Goal: Complete application form

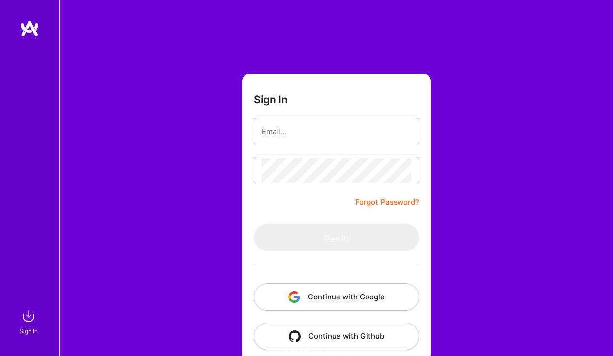
click at [354, 293] on button "Continue with Google" at bounding box center [336, 298] width 165 height 28
click at [323, 134] on input "email" at bounding box center [337, 131] width 150 height 25
type input "katrdonald@gmail.com"
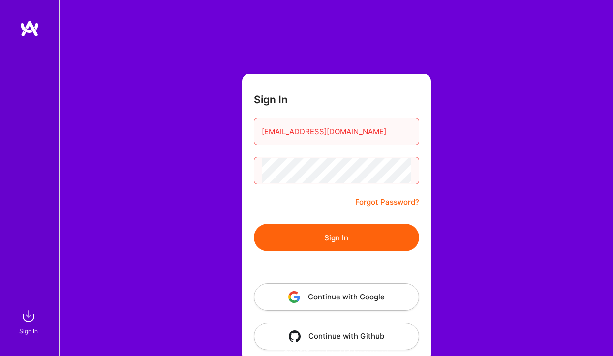
click at [349, 231] on button "Sign In" at bounding box center [336, 238] width 165 height 28
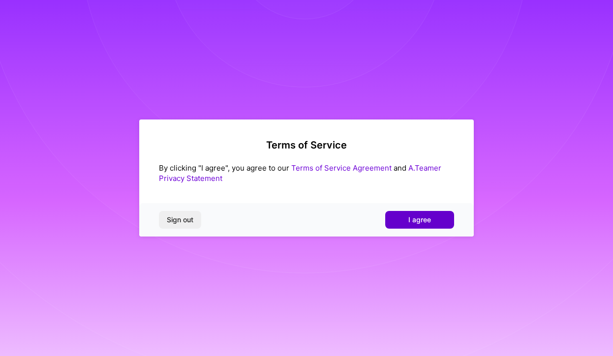
click at [434, 221] on button "I agree" at bounding box center [419, 220] width 69 height 18
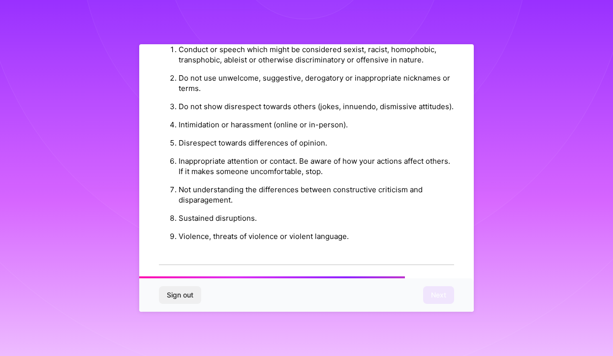
scroll to position [1086, 0]
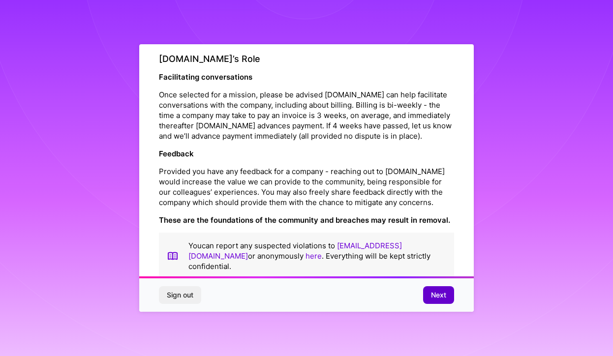
click at [433, 295] on span "Next" at bounding box center [438, 295] width 15 height 10
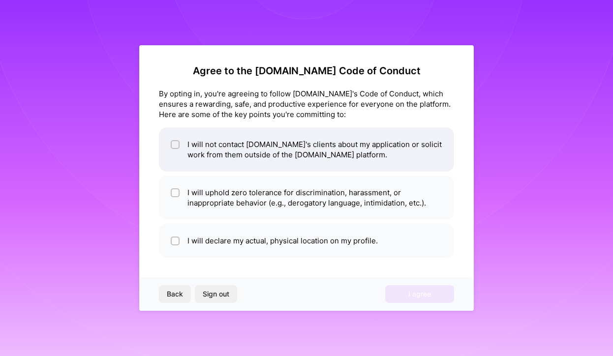
click at [390, 150] on li "I will not contact [DOMAIN_NAME]'s clients about my application or solicit work…" at bounding box center [306, 149] width 295 height 44
checkbox input "true"
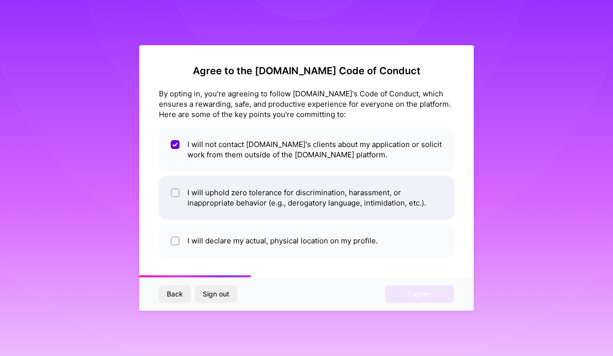
click at [205, 210] on li "I will uphold zero tolerance for discrimination, harassment, or inappropriate b…" at bounding box center [306, 198] width 295 height 44
checkbox input "true"
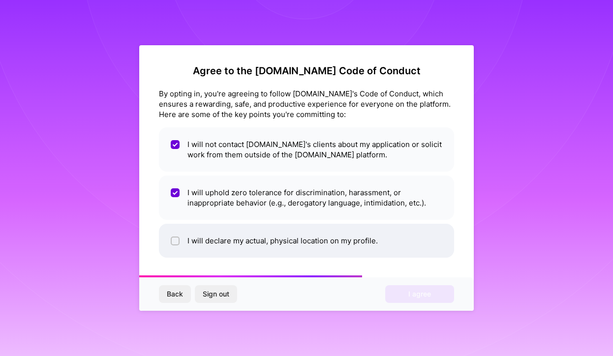
click at [178, 238] on input "checkbox" at bounding box center [176, 241] width 7 height 7
checkbox input "true"
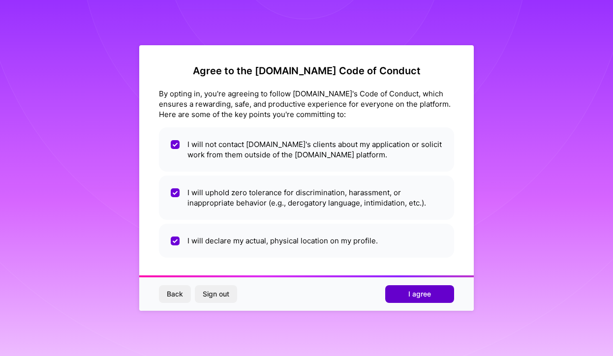
click at [413, 292] on span "I agree" at bounding box center [420, 294] width 23 height 10
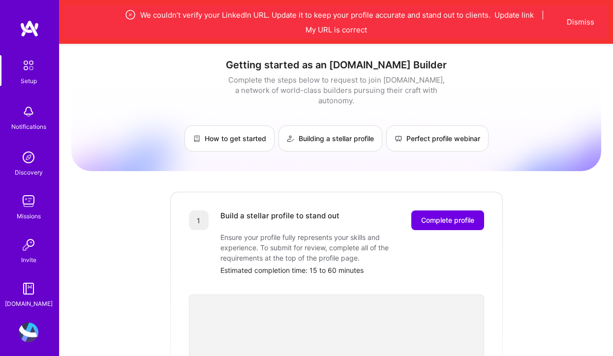
scroll to position [11, 0]
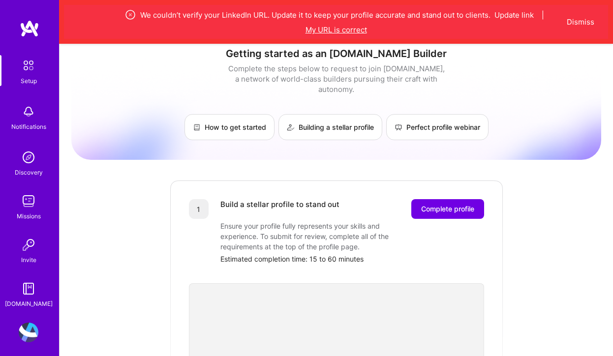
click at [351, 30] on button "My URL is correct" at bounding box center [337, 30] width 62 height 10
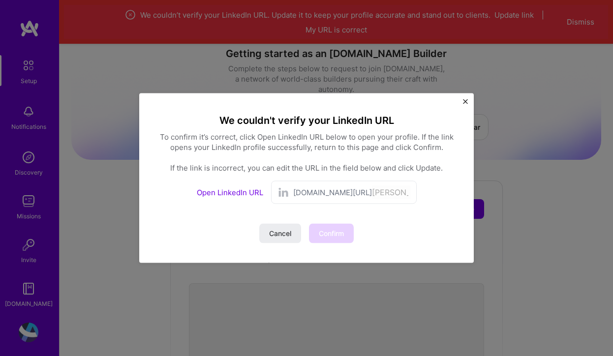
click at [338, 195] on span "[DOMAIN_NAME][URL]" at bounding box center [332, 193] width 79 height 10
